Goal: Information Seeking & Learning: Find specific fact

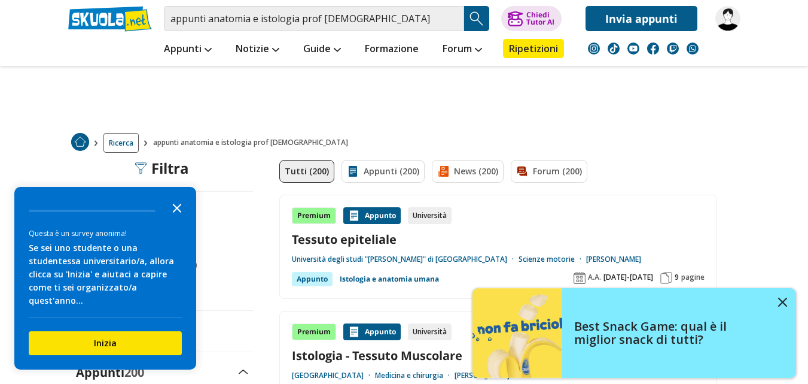
click at [176, 212] on polygon "Close the survey" at bounding box center [177, 207] width 9 height 9
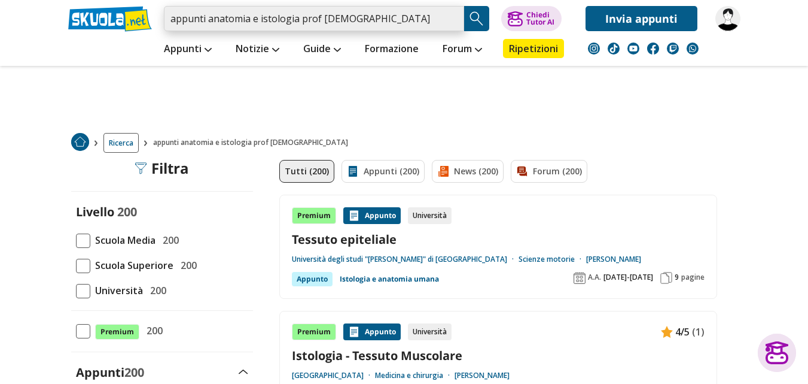
drag, startPoint x: 297, startPoint y: 18, endPoint x: 253, endPoint y: 14, distance: 43.8
click at [253, 14] on input "appunti anatomia e istologia prof gesi" at bounding box center [314, 18] width 300 height 25
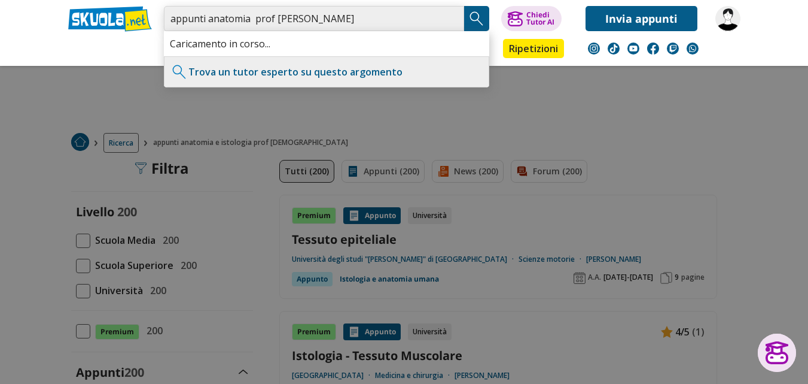
type input "appunti anatomia prof [PERSON_NAME]"
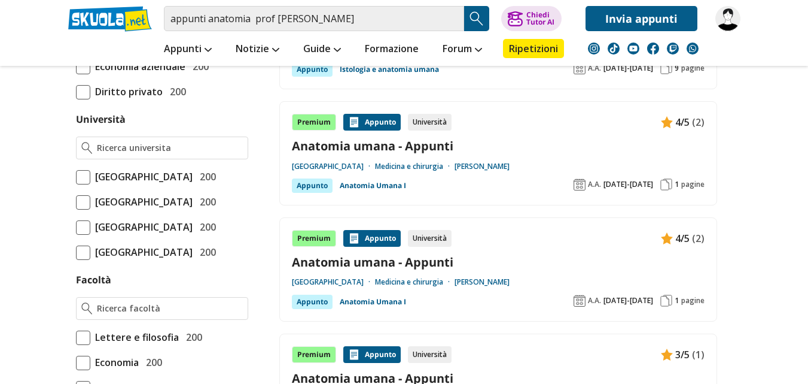
scroll to position [598, 0]
